Goal: Navigation & Orientation: Find specific page/section

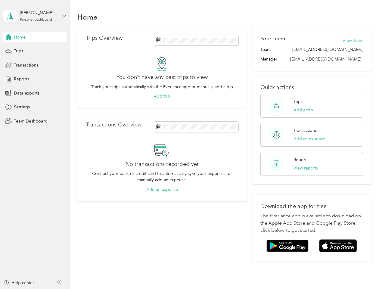
click at [191, 145] on div "No transactions recorded yet Connect your bank or credit card to automatically …" at bounding box center [162, 168] width 153 height 50
click at [35, 16] on div "[PERSON_NAME]" at bounding box center [39, 13] width 38 height 6
click at [35, 37] on div "You’re signed in as [EMAIL_ADDRESS][DOMAIN_NAME] Team dashboard Personal dashbo…" at bounding box center [66, 52] width 127 height 61
click at [8, 37] on div "You’re signed in as [EMAIL_ADDRESS][DOMAIN_NAME] Team dashboard Personal dashbo…" at bounding box center [66, 52] width 127 height 61
click at [35, 51] on div "Trips" at bounding box center [34, 51] width 63 height 11
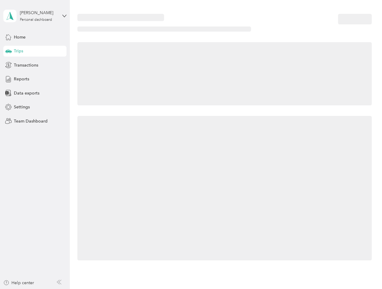
click at [8, 51] on icon at bounding box center [8, 50] width 6 height 3
click at [35, 65] on span "Transactions" at bounding box center [26, 65] width 24 height 6
click at [8, 65] on icon at bounding box center [8, 65] width 7 height 7
click at [35, 79] on div "Reports" at bounding box center [34, 79] width 63 height 11
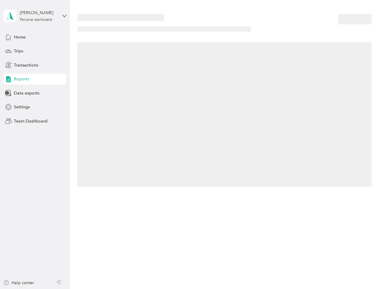
click at [8, 79] on icon at bounding box center [8, 79] width 7 height 7
